Goal: Use online tool/utility: Use online tool/utility

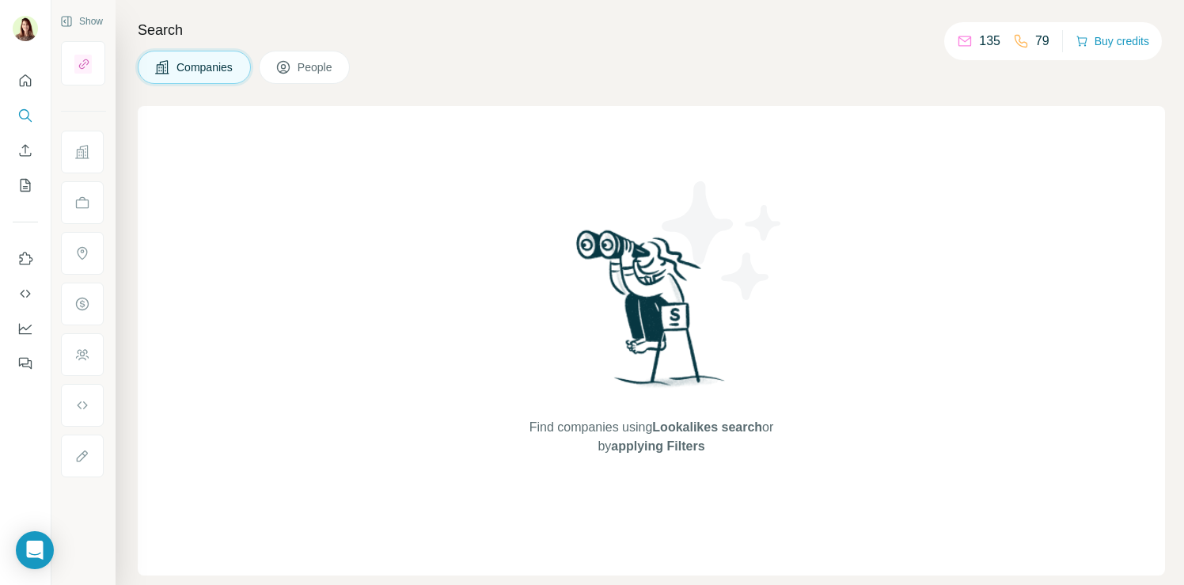
click at [199, 66] on span "Companies" at bounding box center [205, 67] width 58 height 16
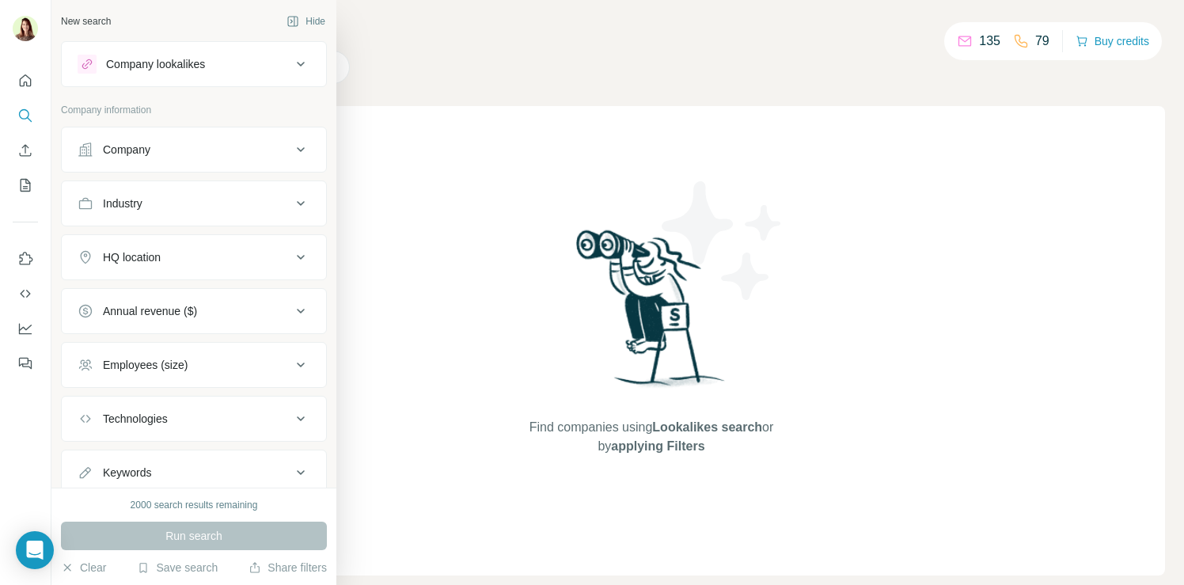
click at [141, 150] on div "Company" at bounding box center [126, 150] width 47 height 16
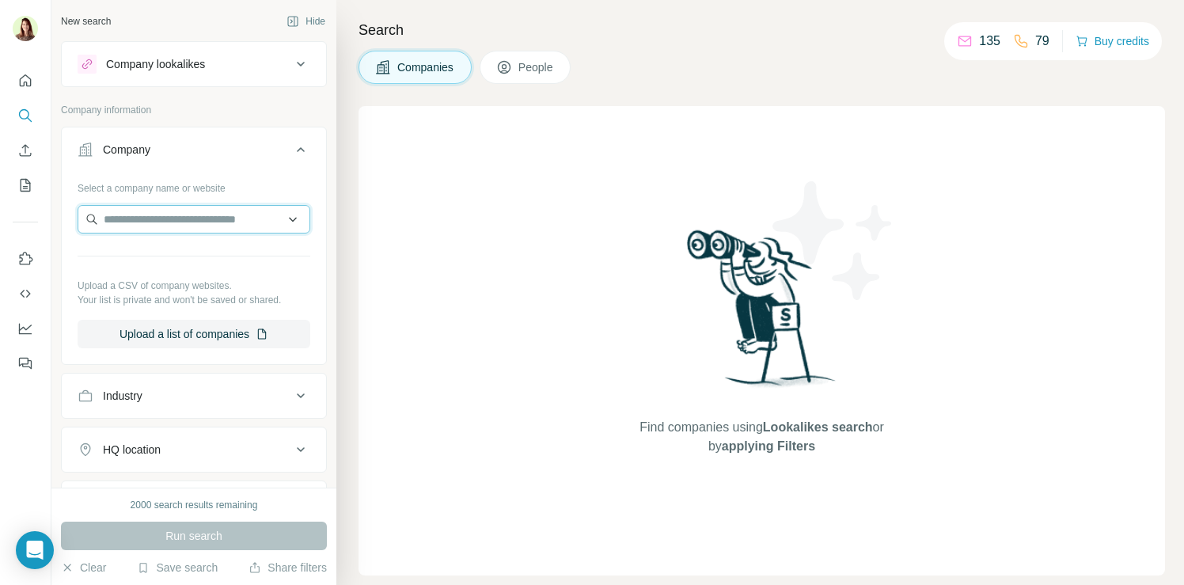
click at [146, 218] on input "text" at bounding box center [194, 219] width 233 height 28
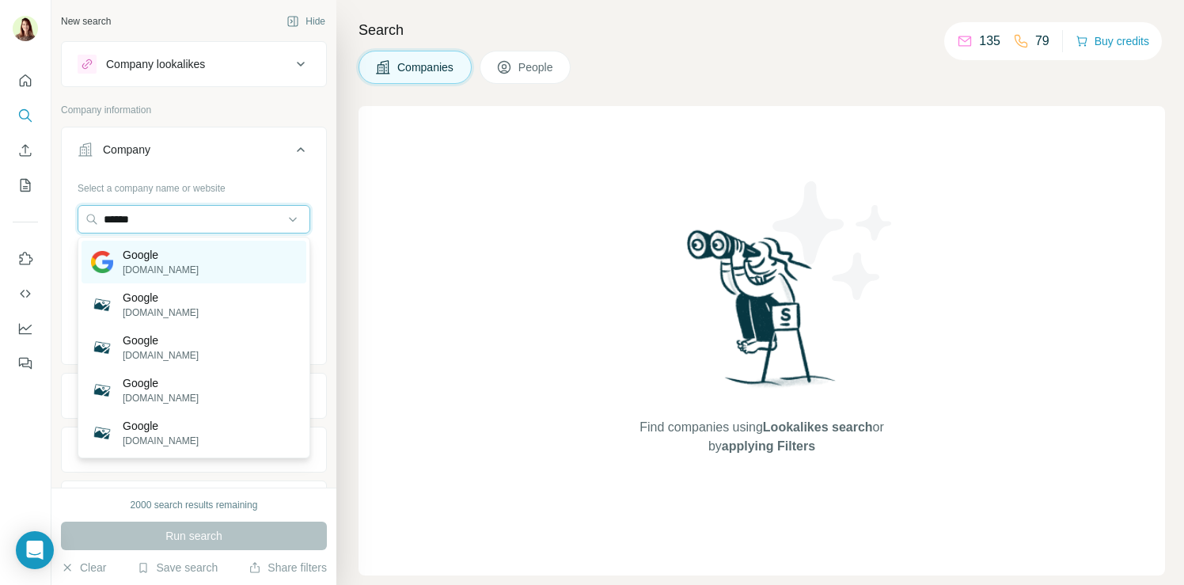
type input "******"
click at [116, 270] on div "Google [DOMAIN_NAME]" at bounding box center [145, 262] width 108 height 30
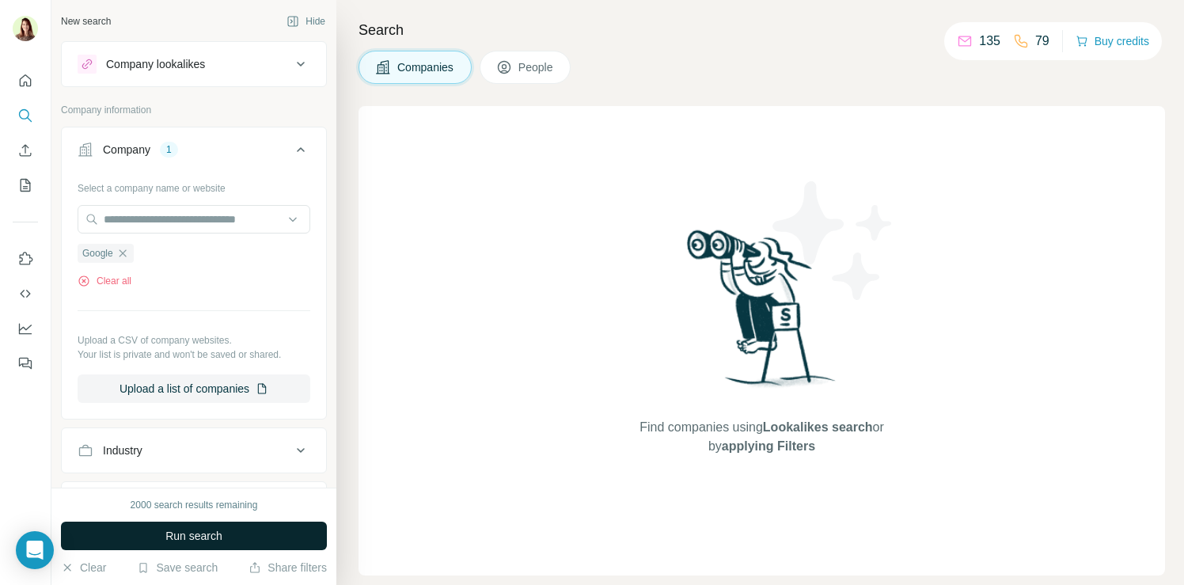
click at [237, 528] on button "Run search" at bounding box center [194, 536] width 266 height 28
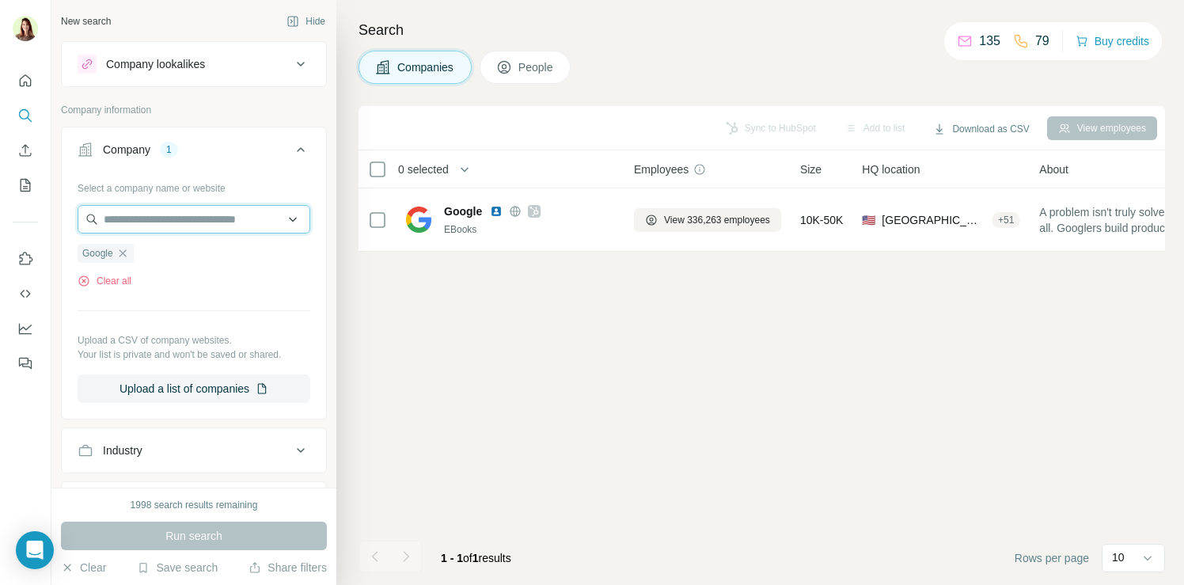
click at [199, 221] on input "text" at bounding box center [194, 219] width 233 height 28
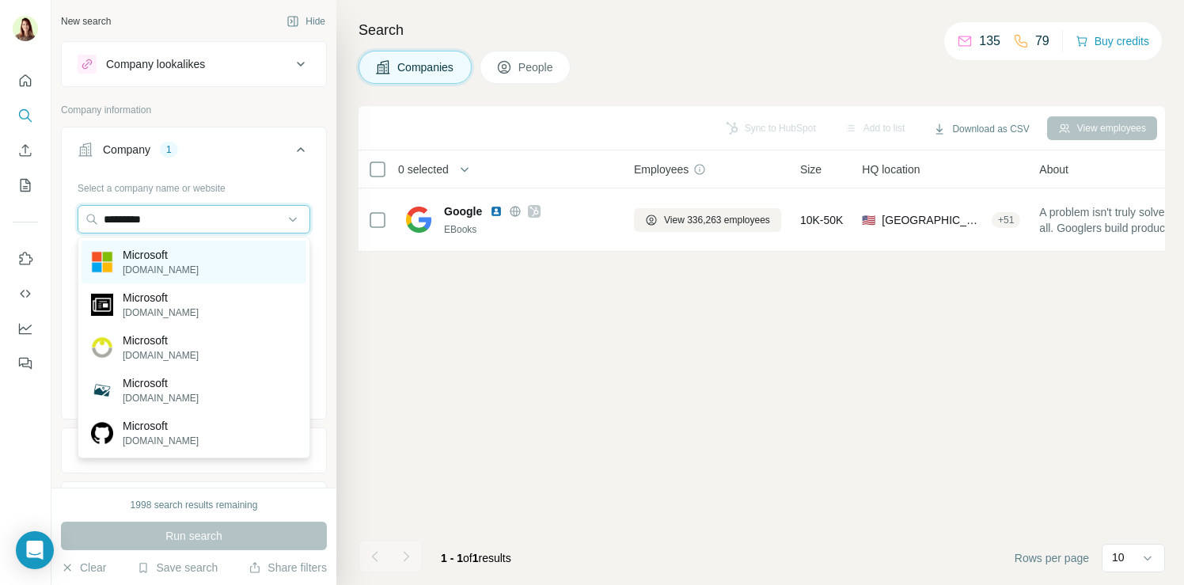
type input "*********"
click at [155, 249] on p "Microsoft" at bounding box center [161, 255] width 76 height 16
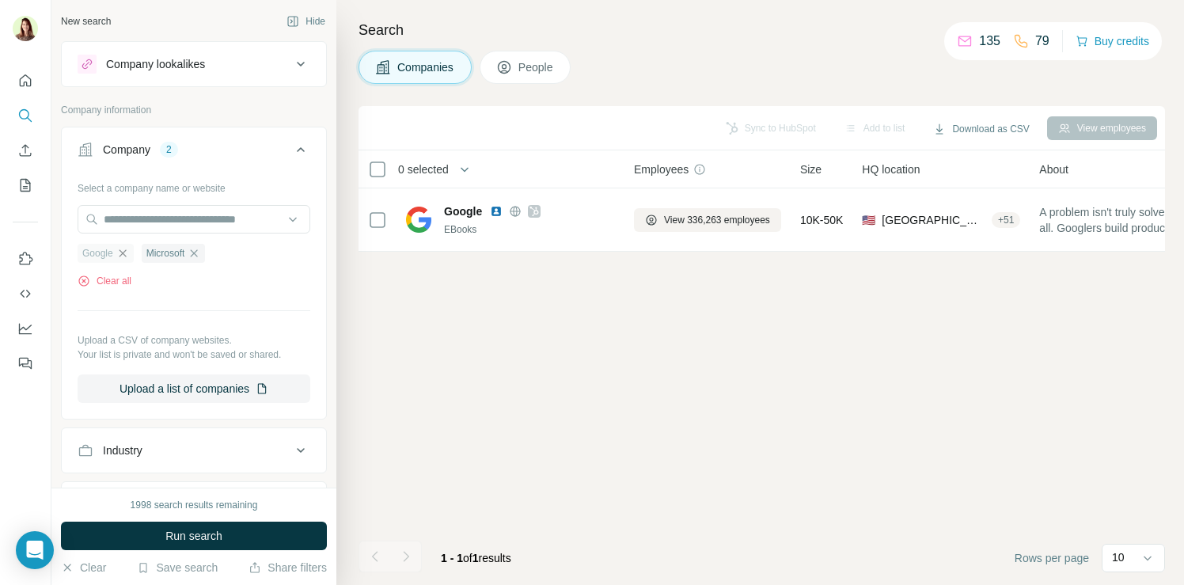
click at [125, 249] on icon "button" at bounding box center [122, 253] width 13 height 13
click at [196, 539] on span "Run search" at bounding box center [193, 536] width 57 height 16
